Goal: Navigation & Orientation: Find specific page/section

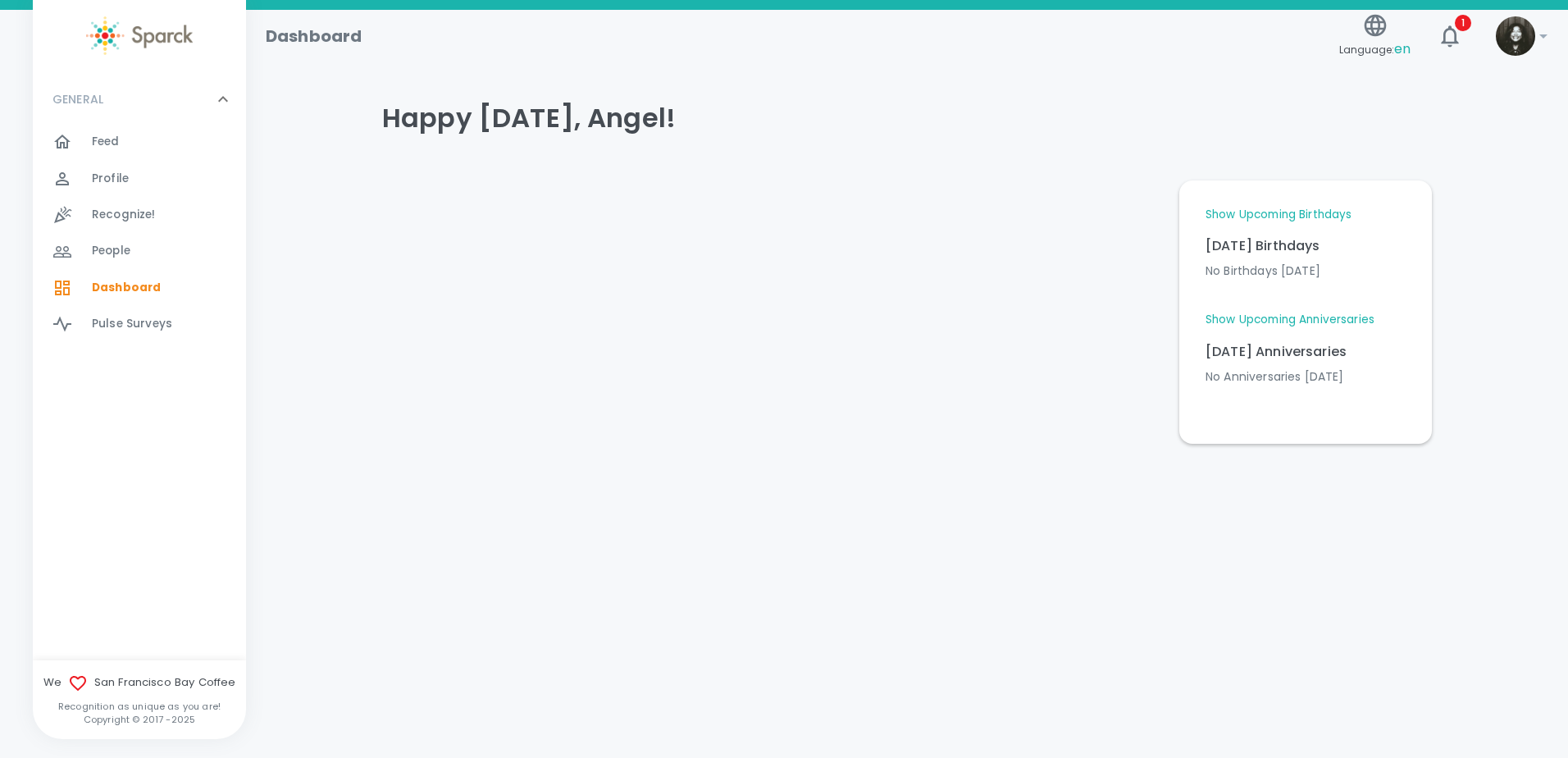
click at [164, 140] on div "Feed 0" at bounding box center [169, 141] width 154 height 23
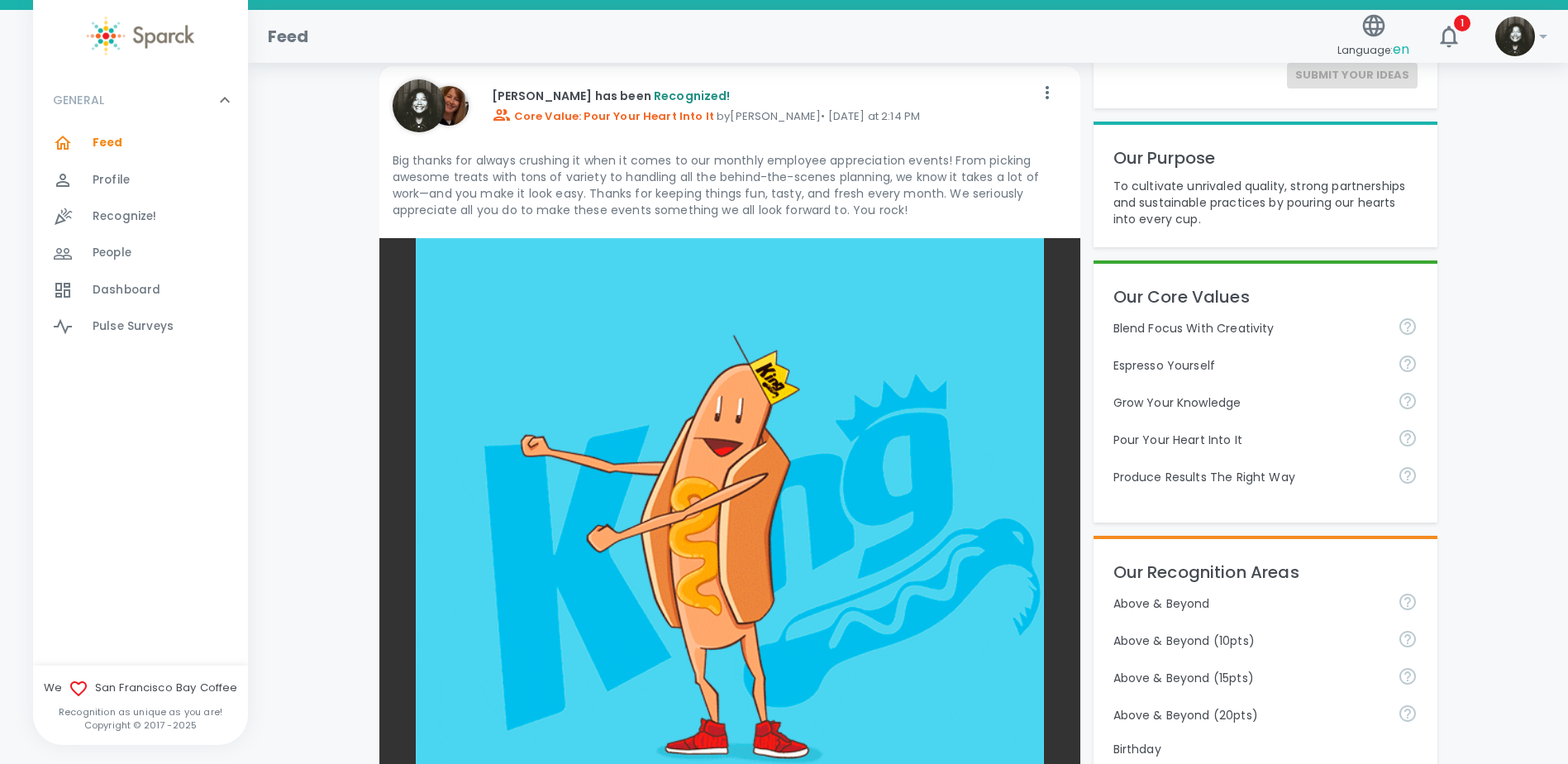
scroll to position [248, 0]
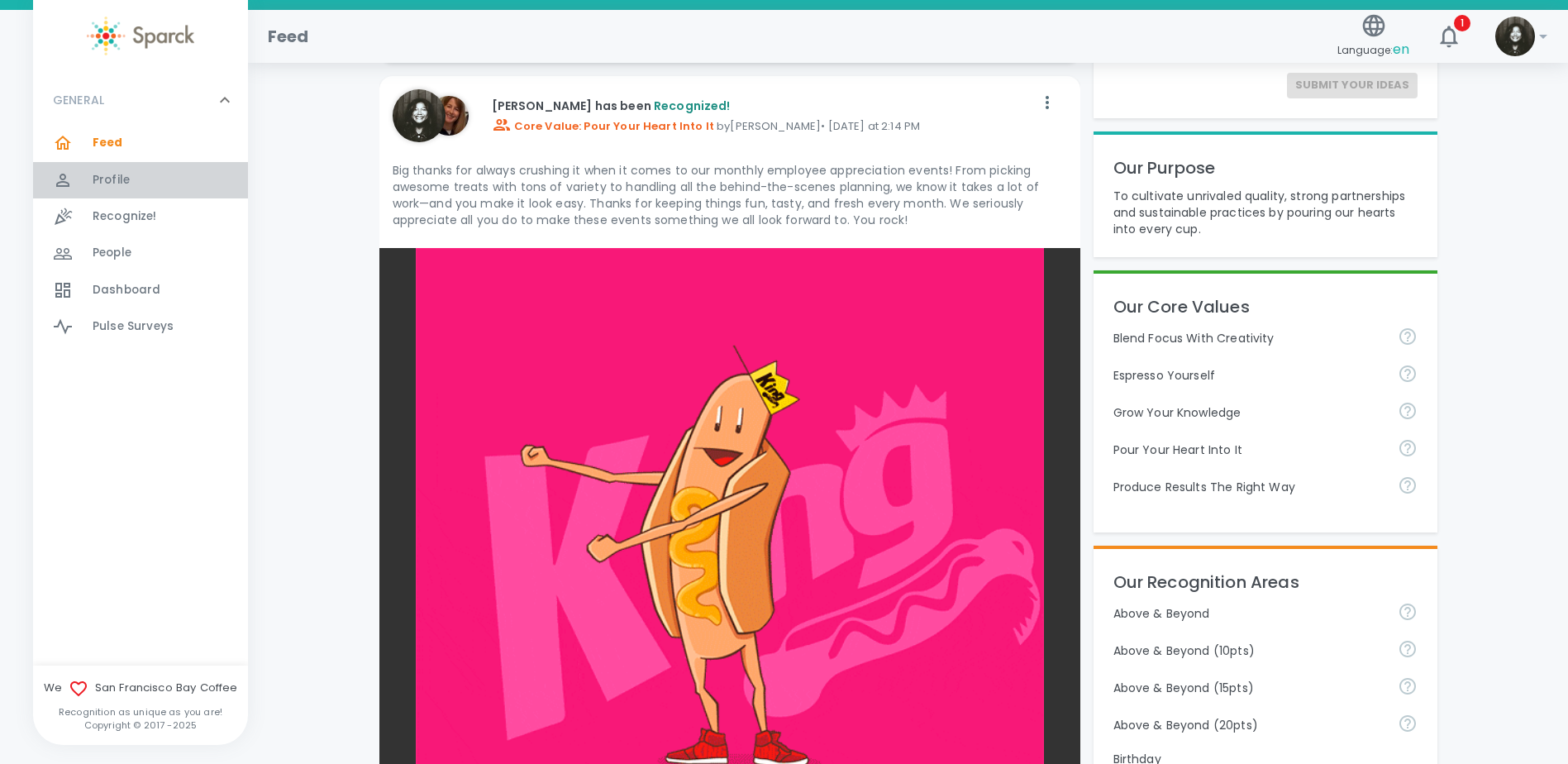
click at [123, 188] on span "Profile" at bounding box center [111, 180] width 38 height 17
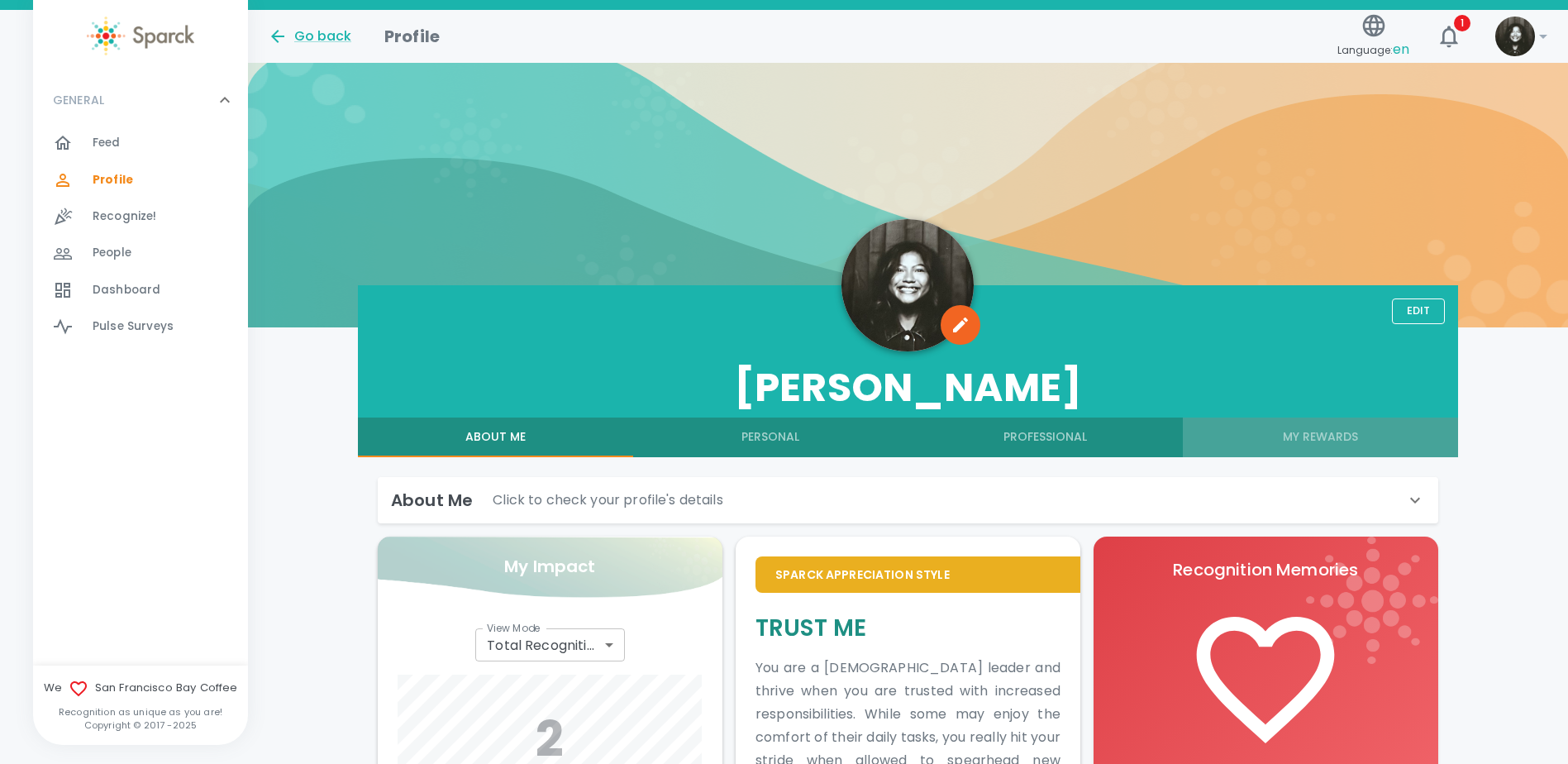
click at [1329, 441] on button "My Rewards" at bounding box center [1321, 437] width 275 height 39
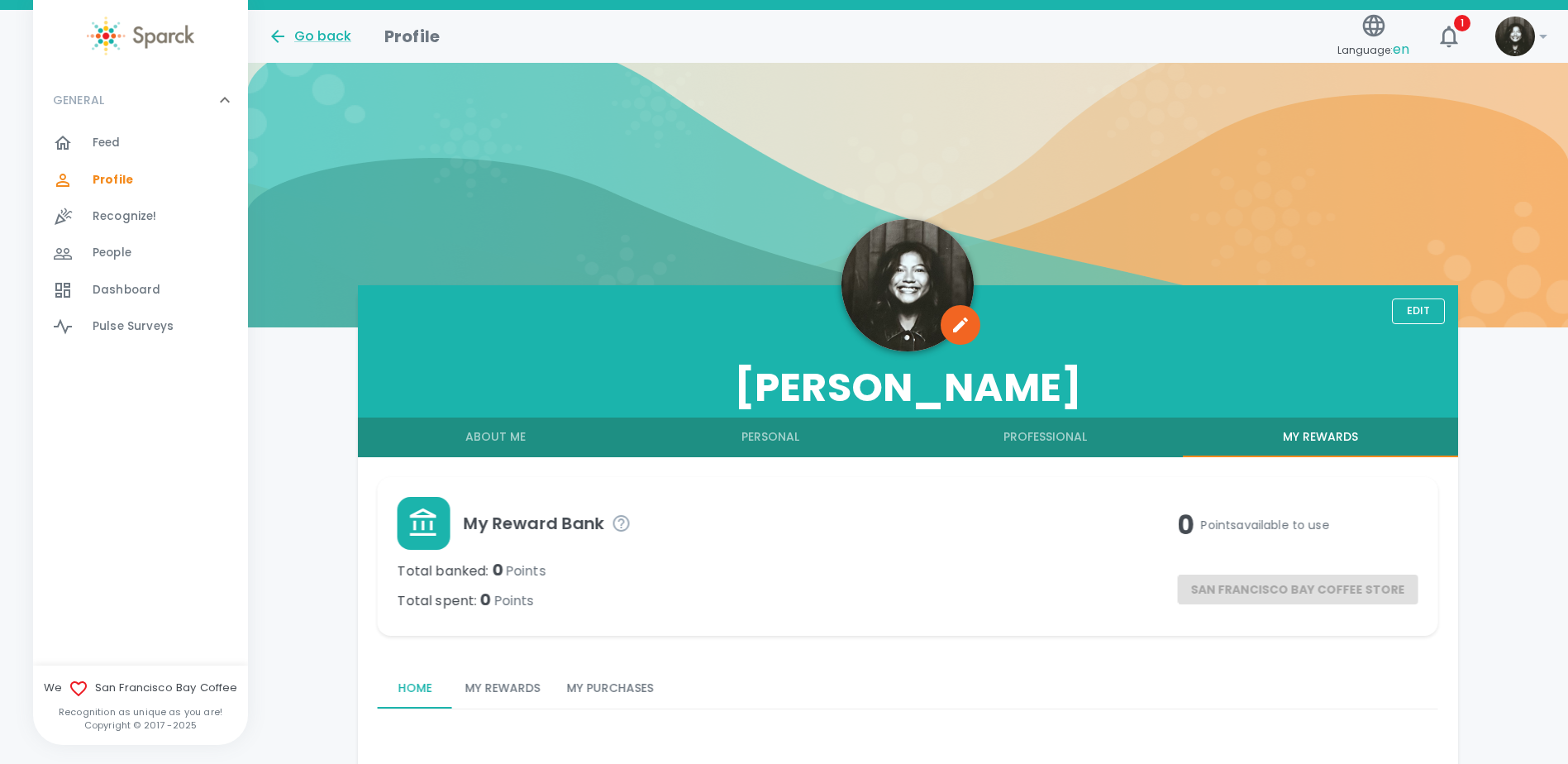
scroll to position [84, 0]
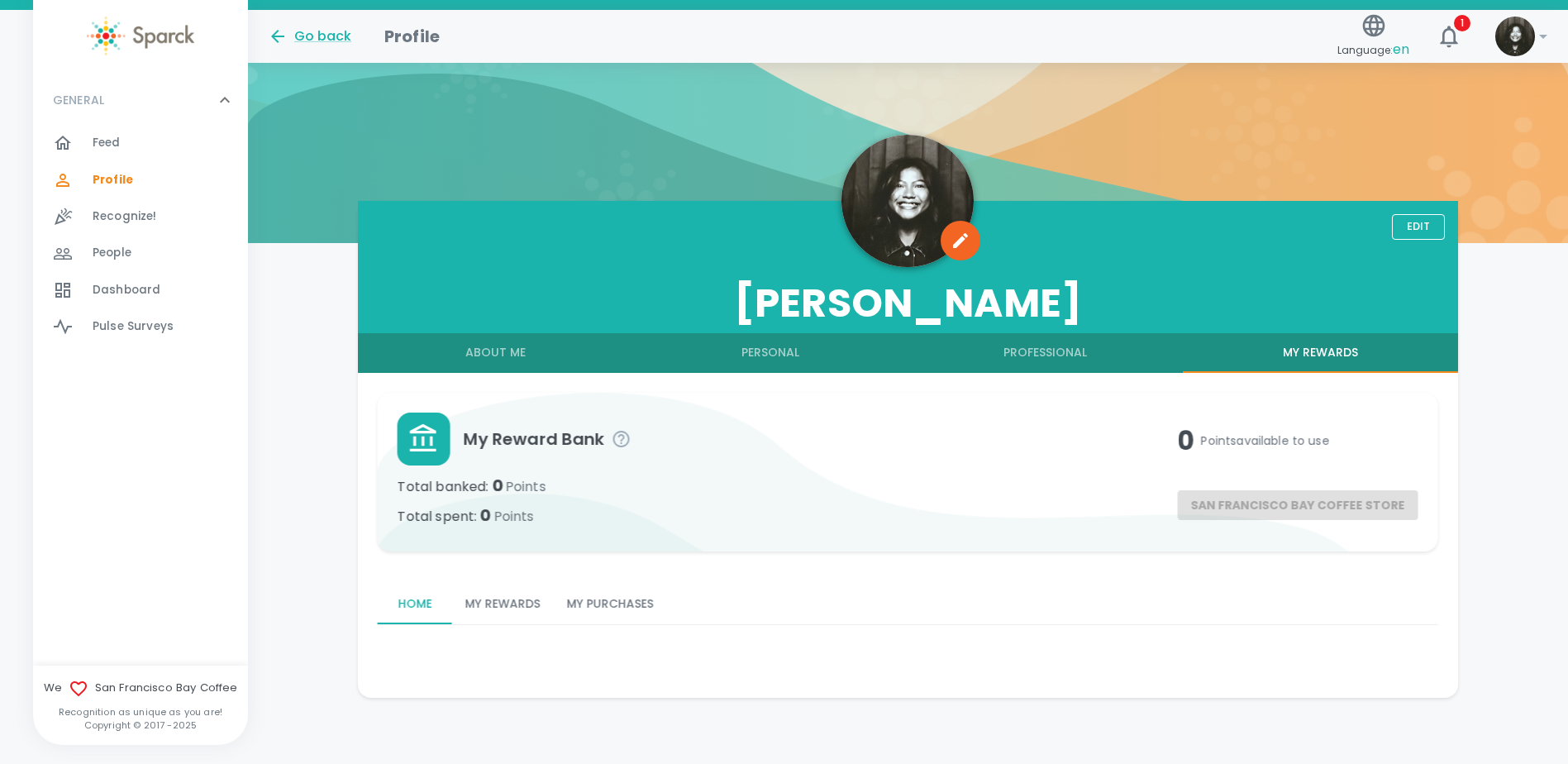
click at [471, 595] on button "My Rewards" at bounding box center [503, 604] width 101 height 39
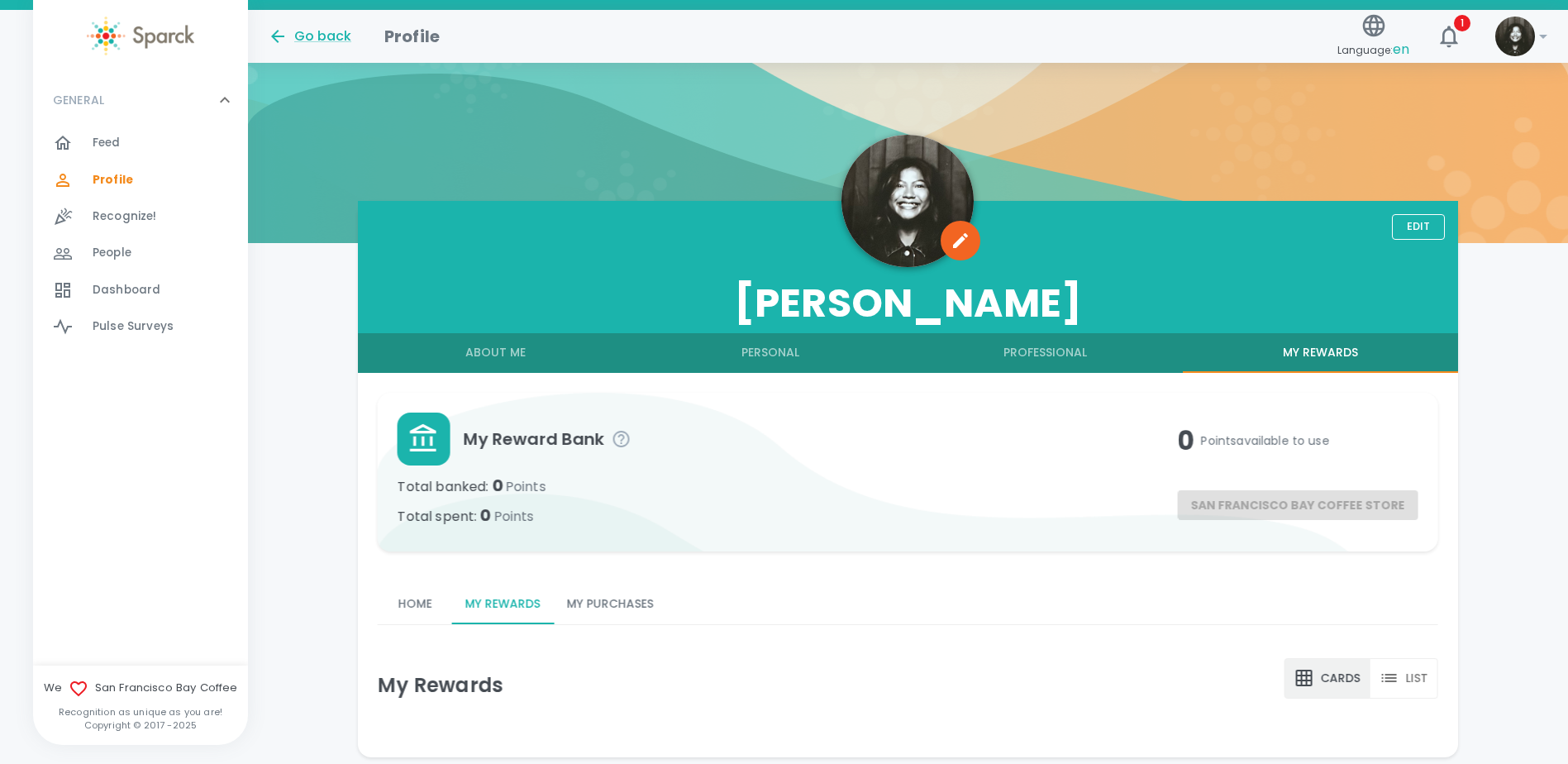
click at [616, 606] on button "My Purchases" at bounding box center [611, 604] width 114 height 39
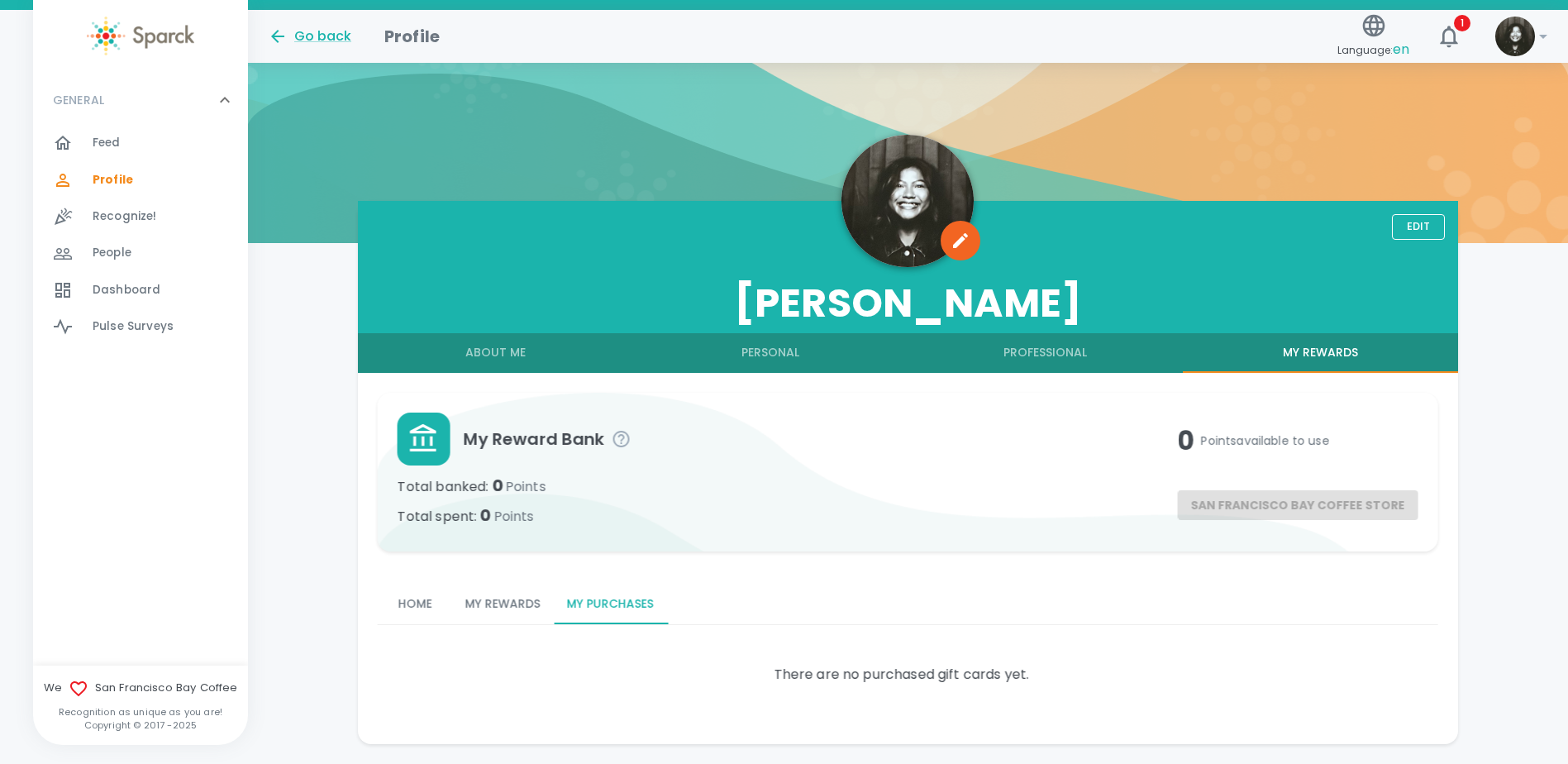
click at [756, 365] on button "Personal" at bounding box center [771, 352] width 275 height 39
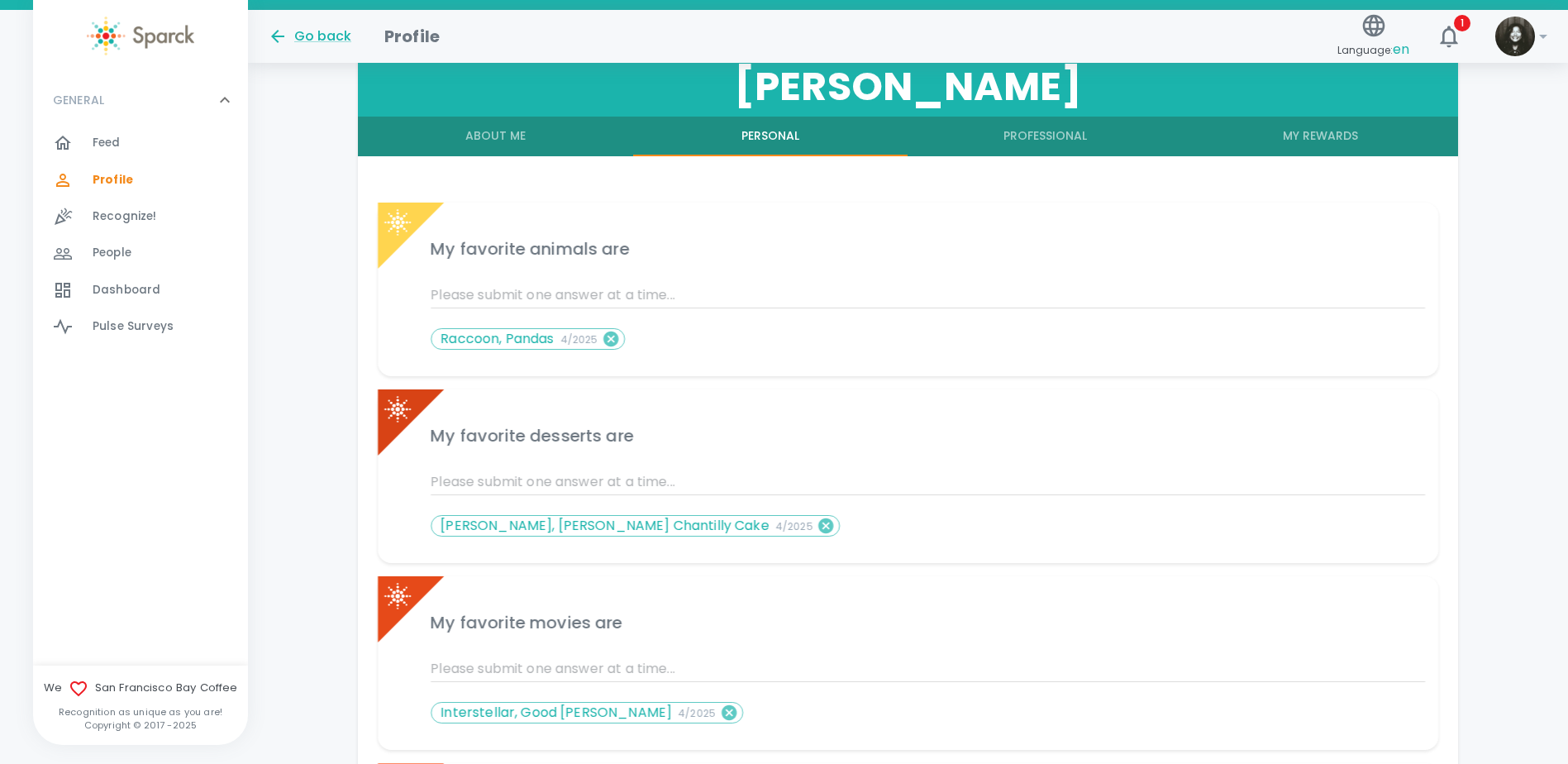
scroll to position [0, 0]
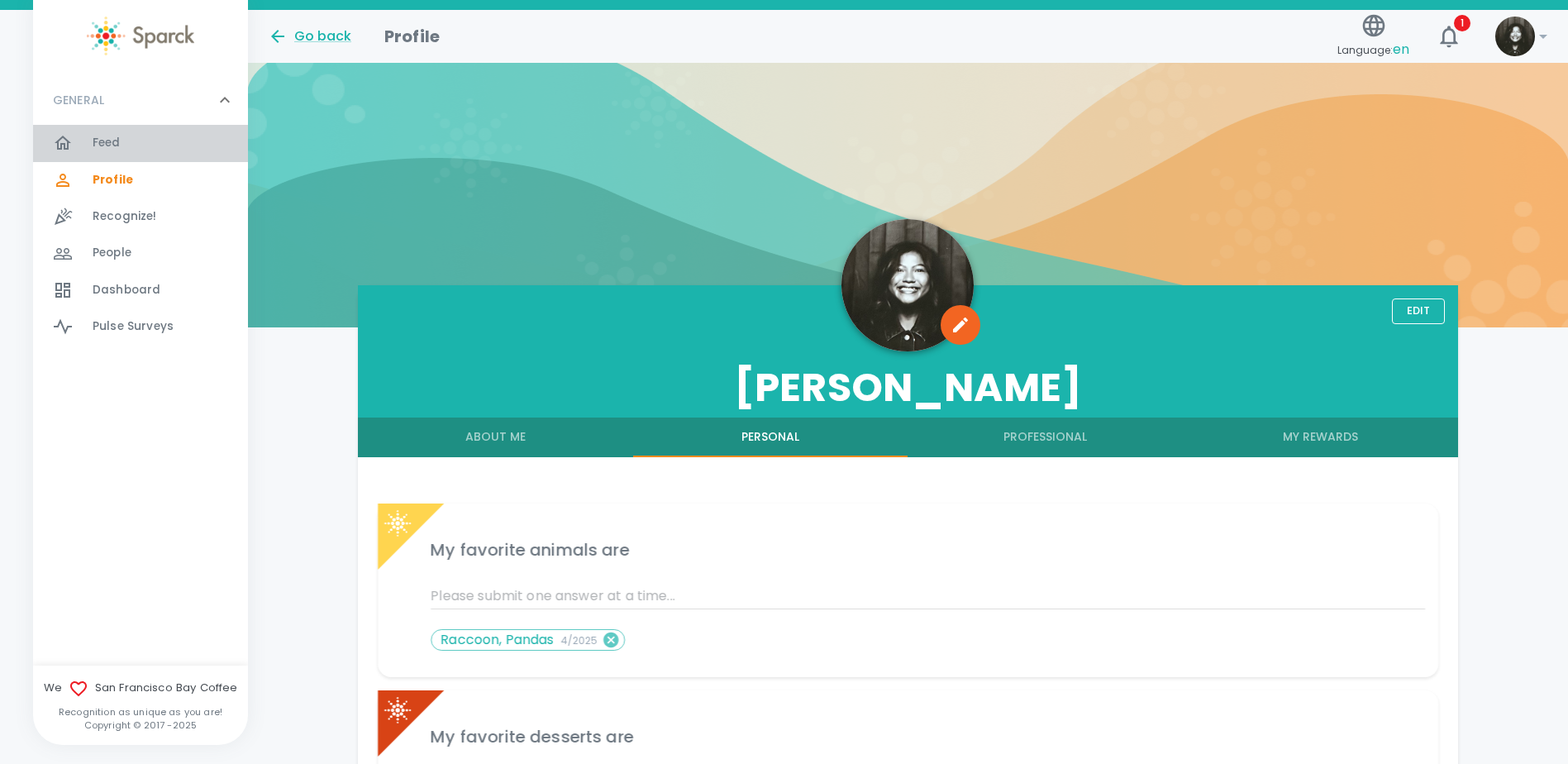
click at [108, 131] on span "Feed 0" at bounding box center [107, 142] width 28 height 23
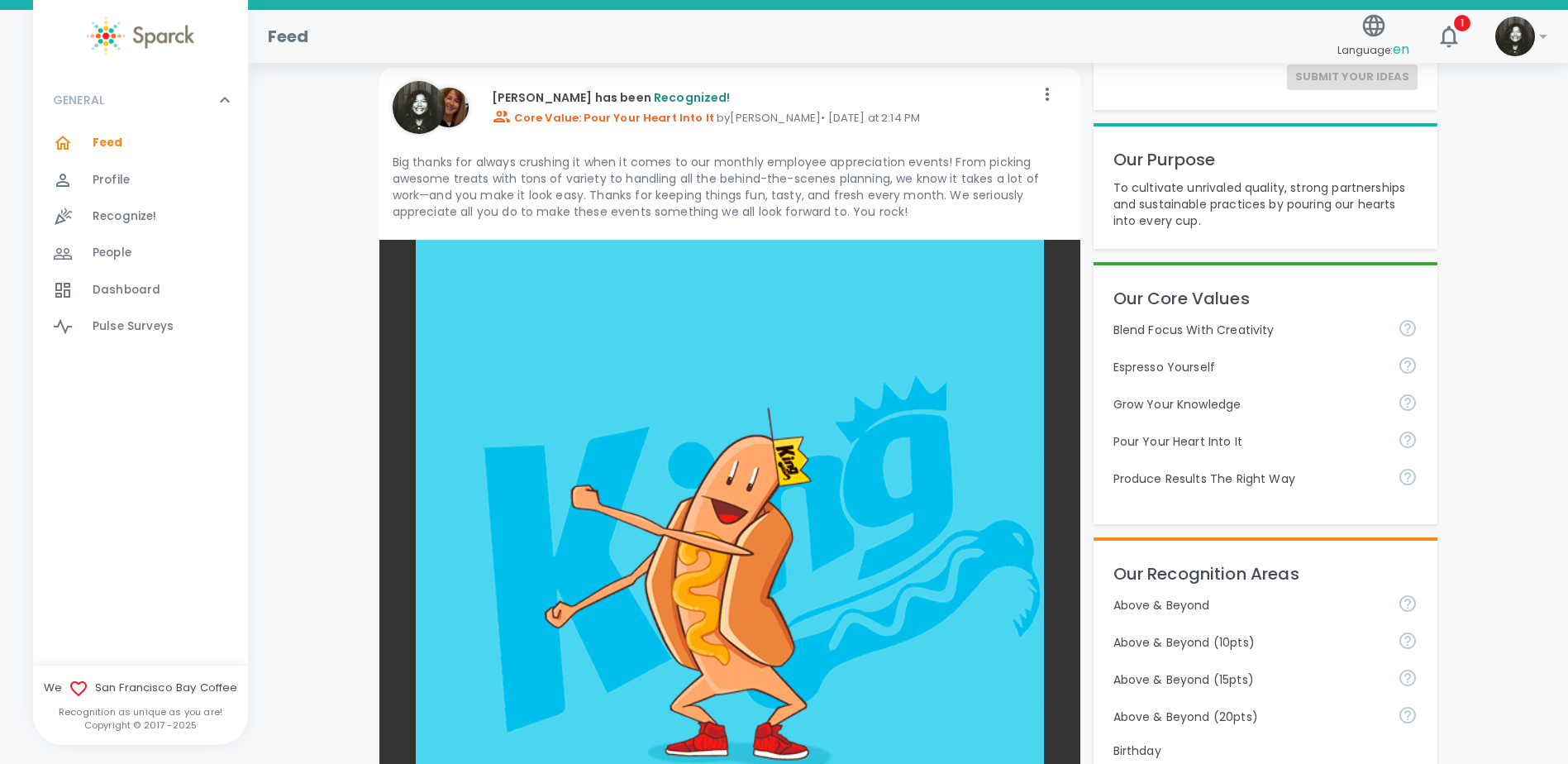
scroll to position [662, 0]
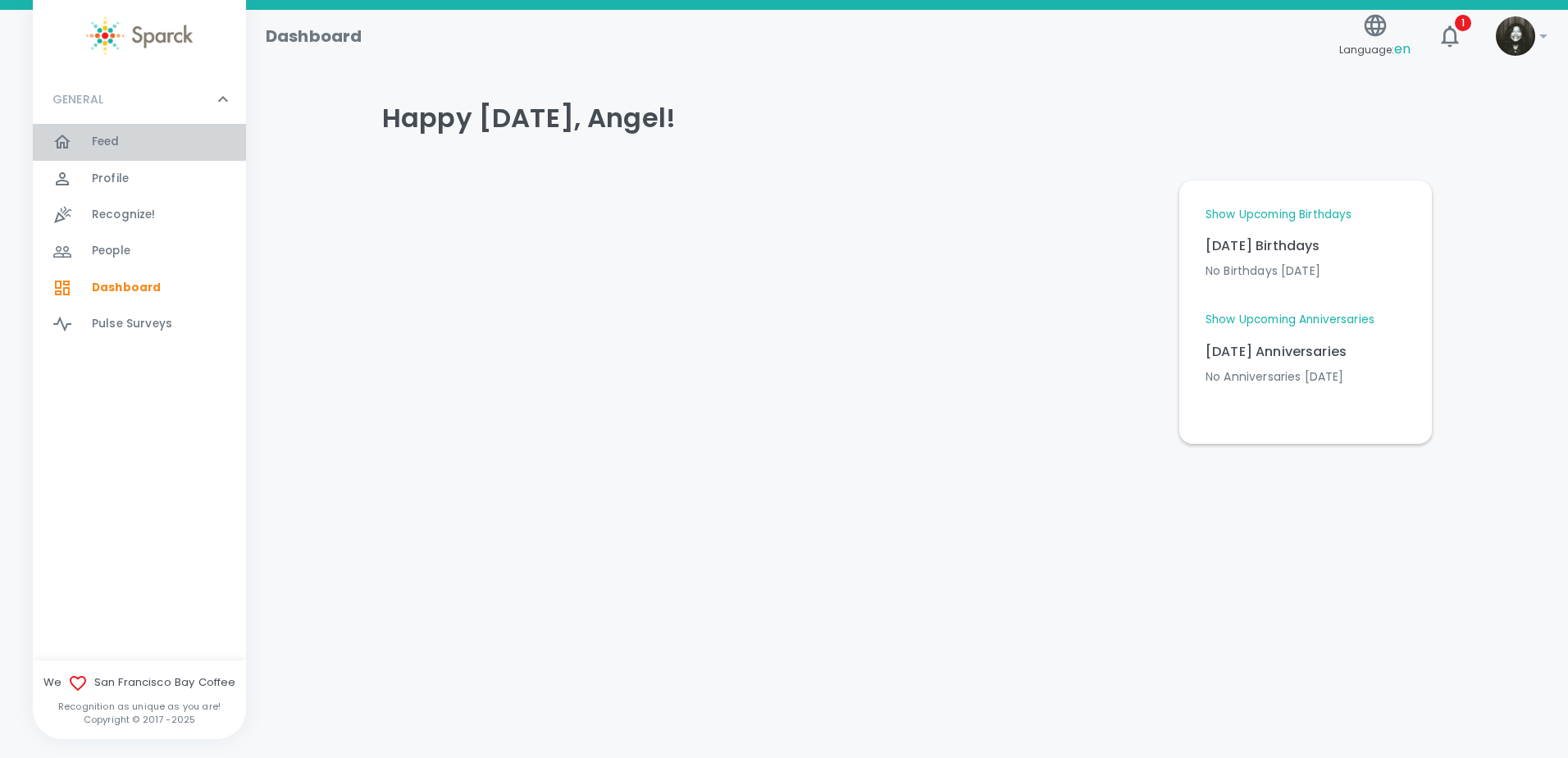
click at [154, 138] on div "Feed 0" at bounding box center [169, 141] width 154 height 23
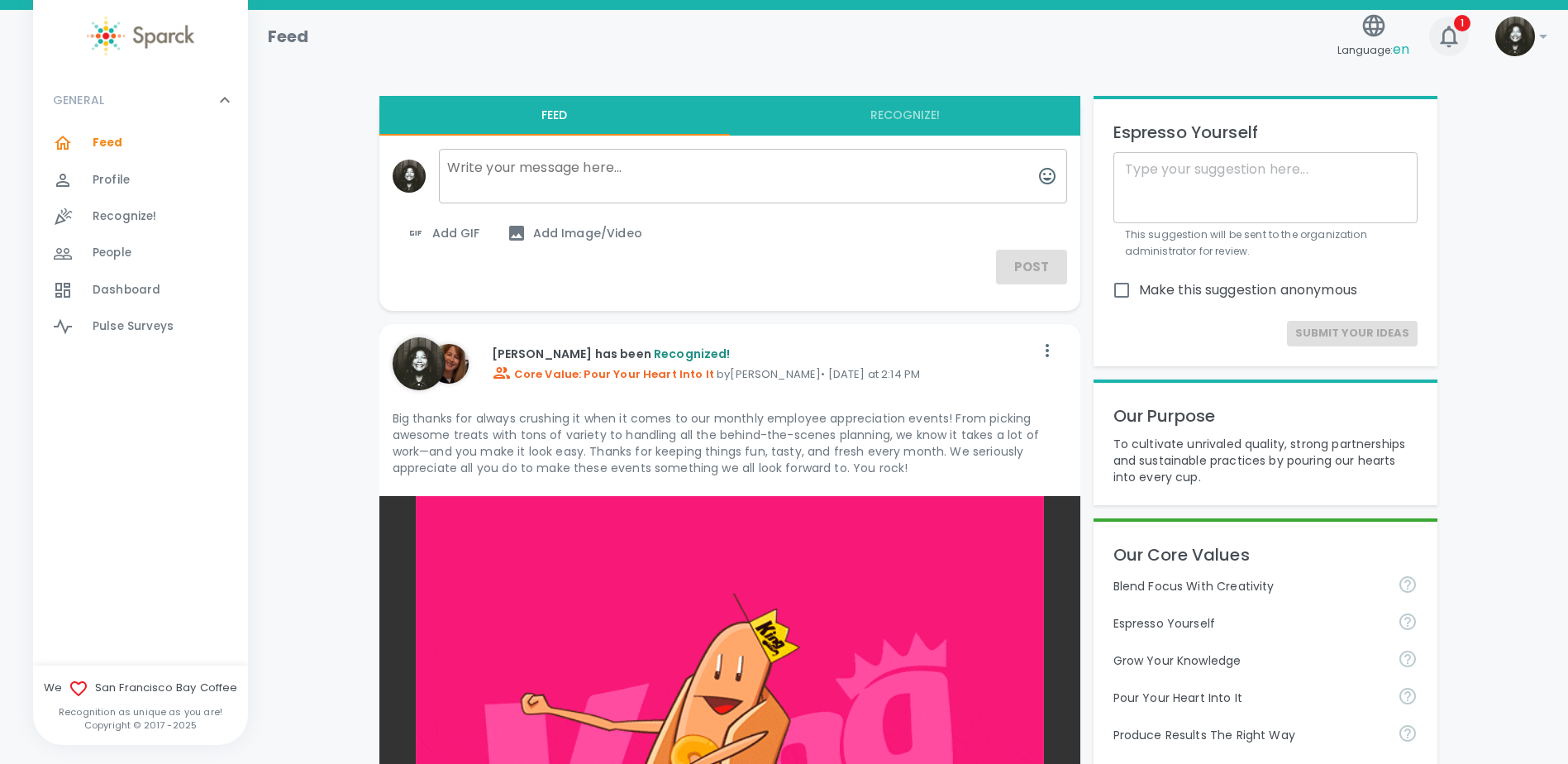
click at [1442, 44] on icon "button" at bounding box center [1449, 36] width 17 height 22
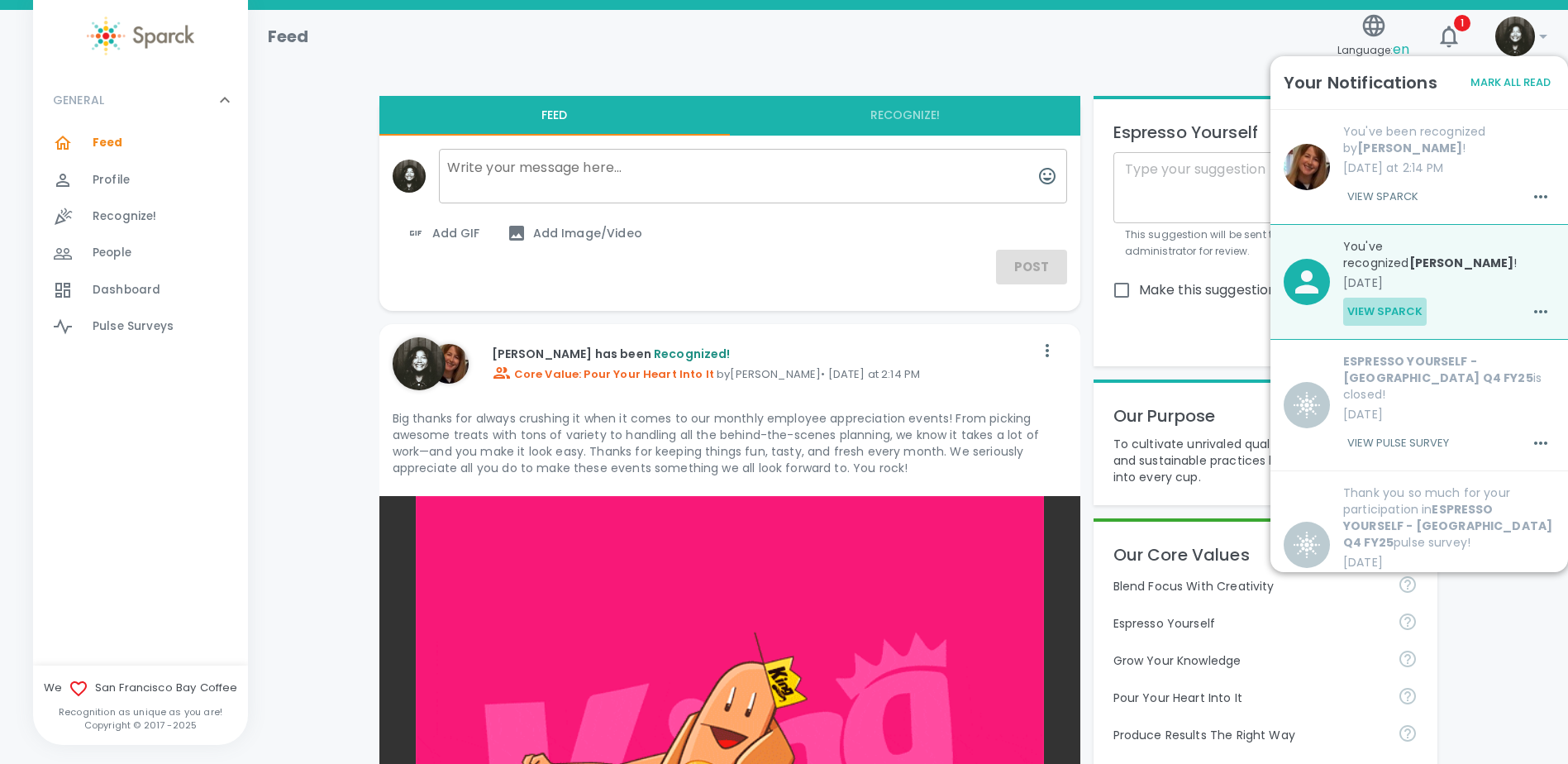
click at [1410, 300] on button "View Sparck" at bounding box center [1385, 312] width 84 height 28
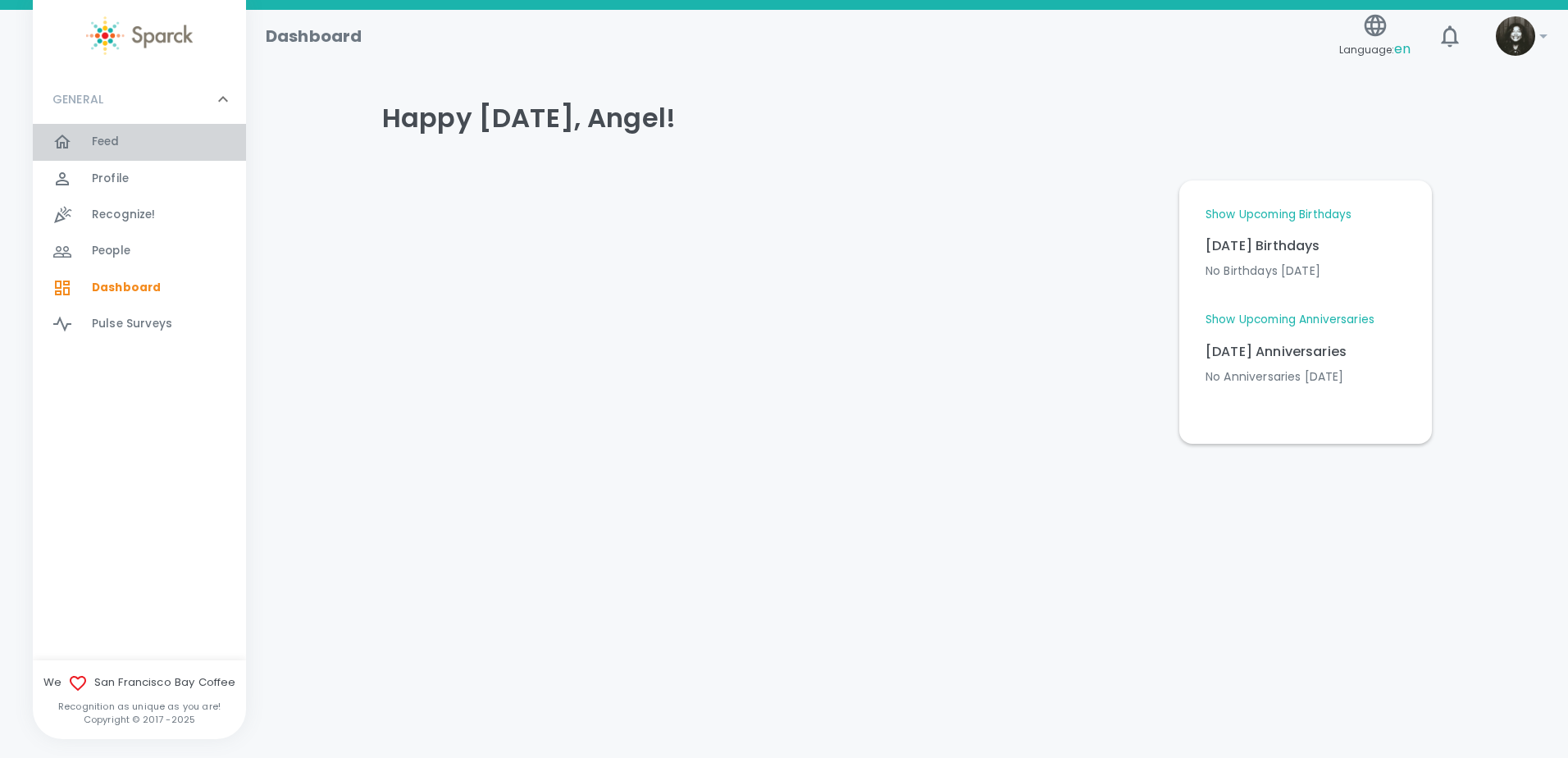
click at [148, 144] on div "Feed 0" at bounding box center [169, 141] width 154 height 23
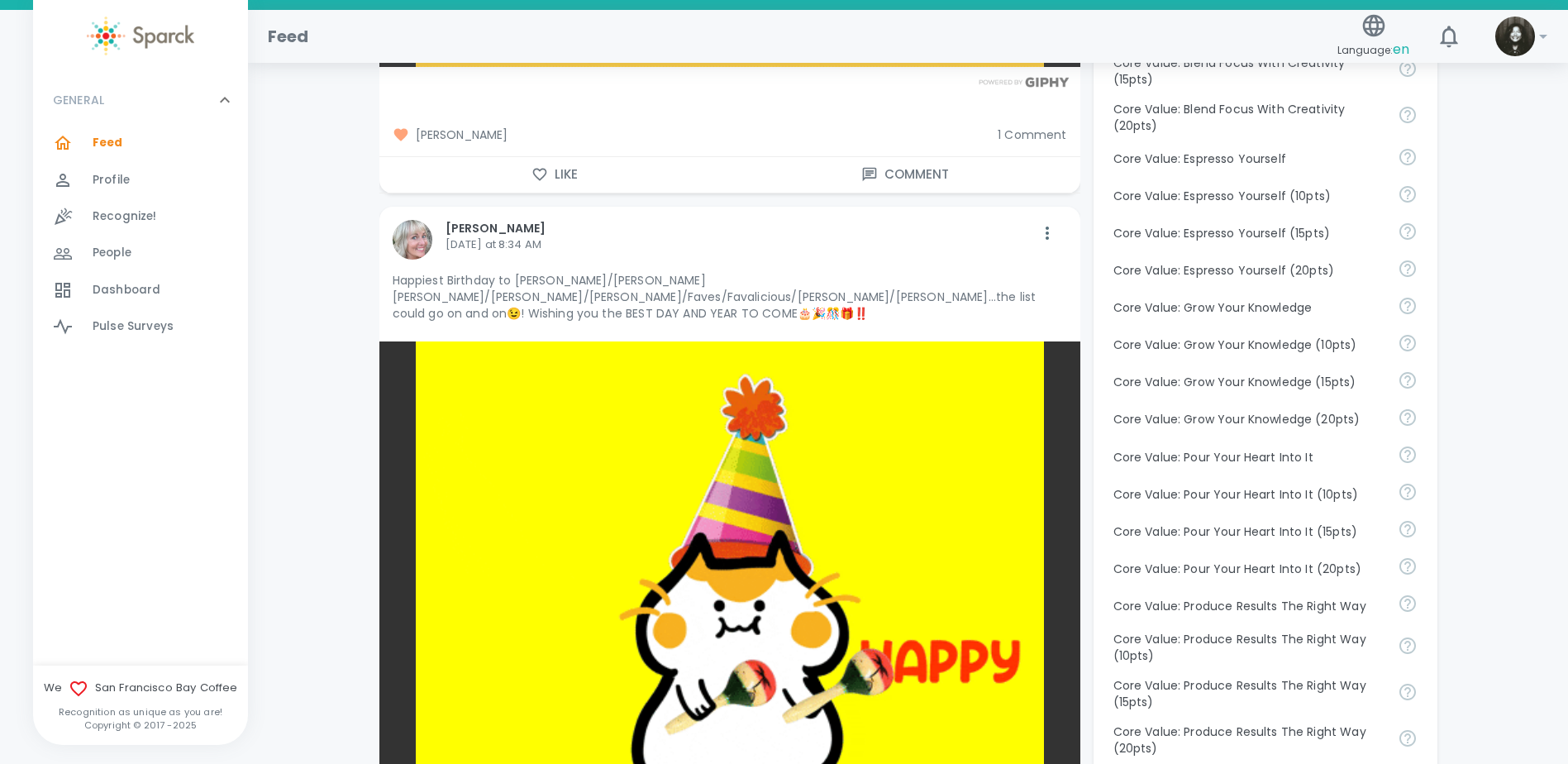
scroll to position [1240, 0]
